Goal: Transaction & Acquisition: Purchase product/service

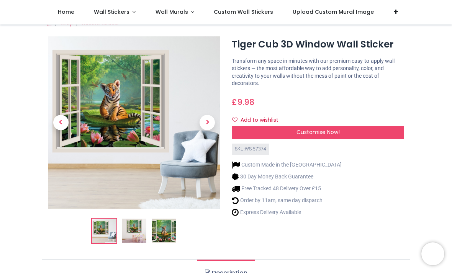
scroll to position [9, 0]
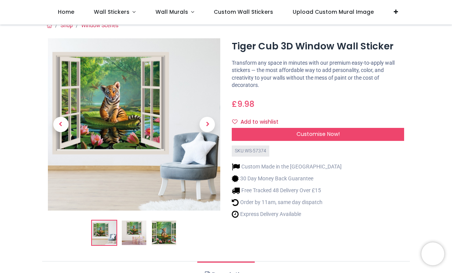
click at [137, 228] on img at bounding box center [134, 233] width 25 height 25
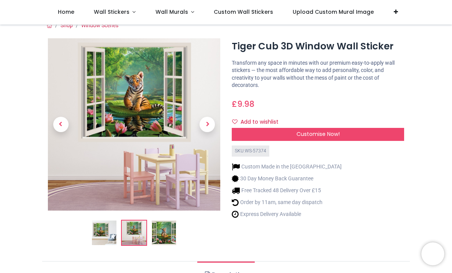
click at [164, 230] on img at bounding box center [164, 233] width 25 height 25
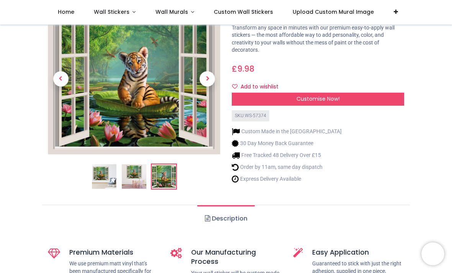
scroll to position [44, 0]
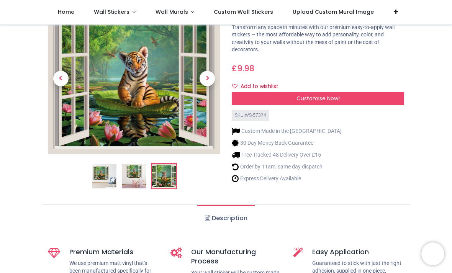
click at [351, 98] on div "Customise Now!" at bounding box center [318, 98] width 172 height 13
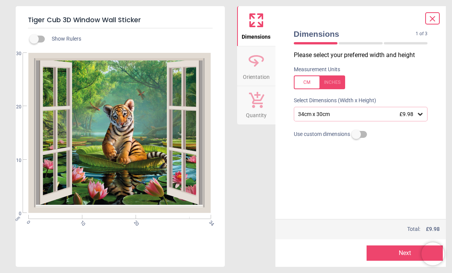
click at [422, 110] on icon at bounding box center [421, 114] width 8 height 8
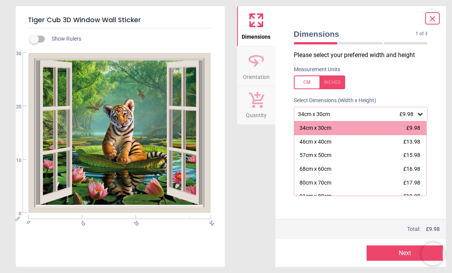
click at [435, 16] on icon at bounding box center [432, 18] width 5 height 5
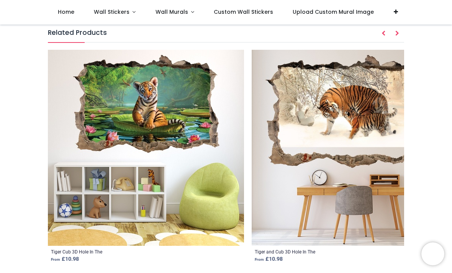
scroll to position [761, 0]
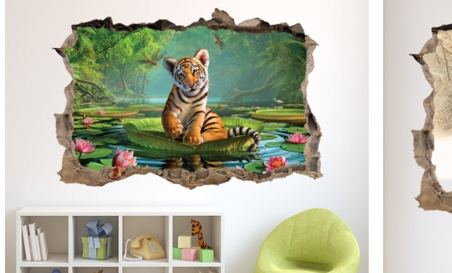
click at [154, 57] on img at bounding box center [146, 148] width 196 height 196
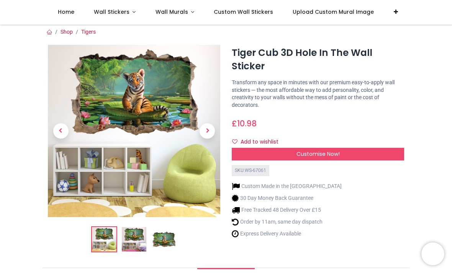
scroll to position [2, 0]
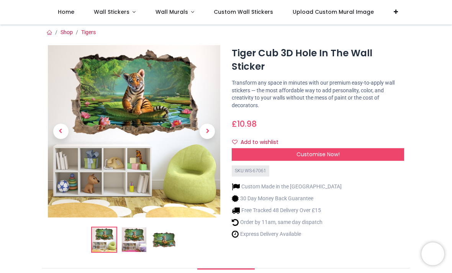
click at [210, 131] on span "Next" at bounding box center [207, 131] width 15 height 15
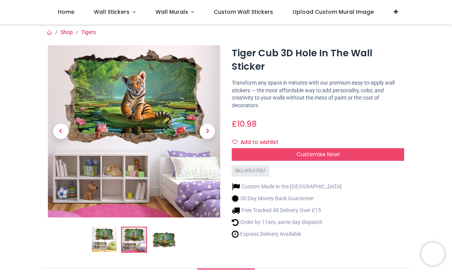
click at [209, 131] on span "Next" at bounding box center [207, 131] width 15 height 15
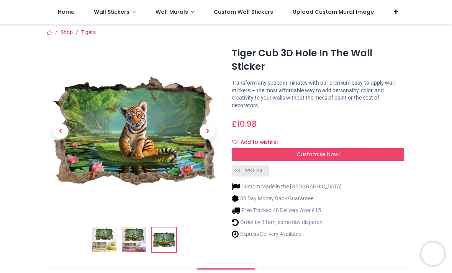
click at [219, 130] on link at bounding box center [208, 131] width 26 height 121
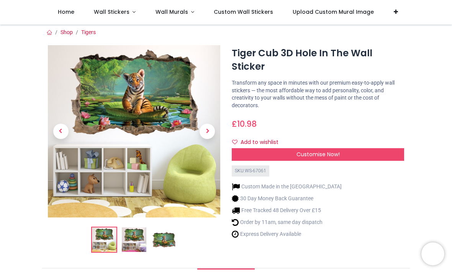
click at [210, 128] on span "Next" at bounding box center [207, 131] width 15 height 15
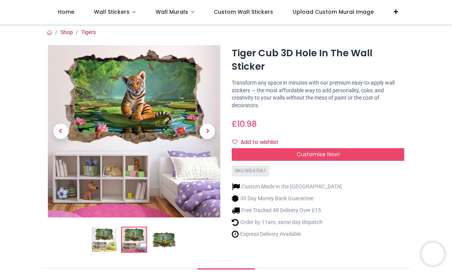
click at [210, 128] on span "Next" at bounding box center [207, 131] width 15 height 15
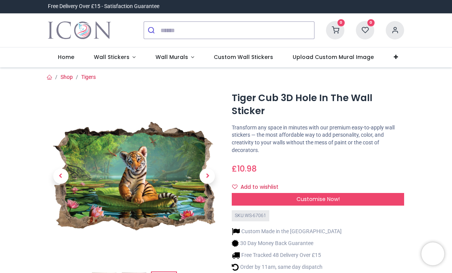
scroll to position [0, 0]
